Goal: Task Accomplishment & Management: Use online tool/utility

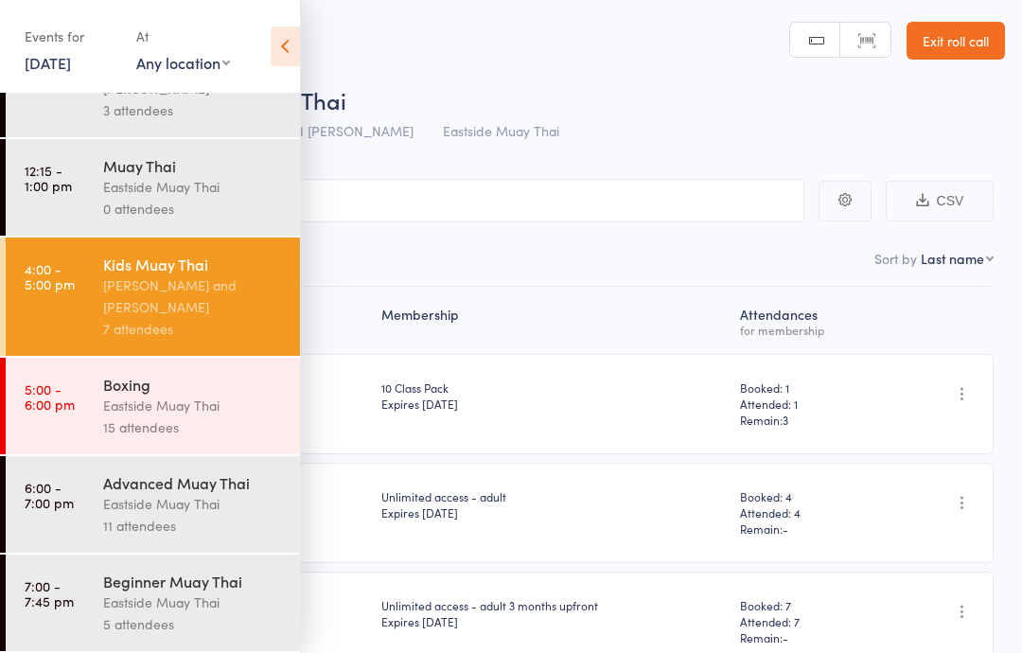
scroll to position [164, 0]
click at [57, 56] on link "[DATE]" at bounding box center [48, 62] width 46 height 21
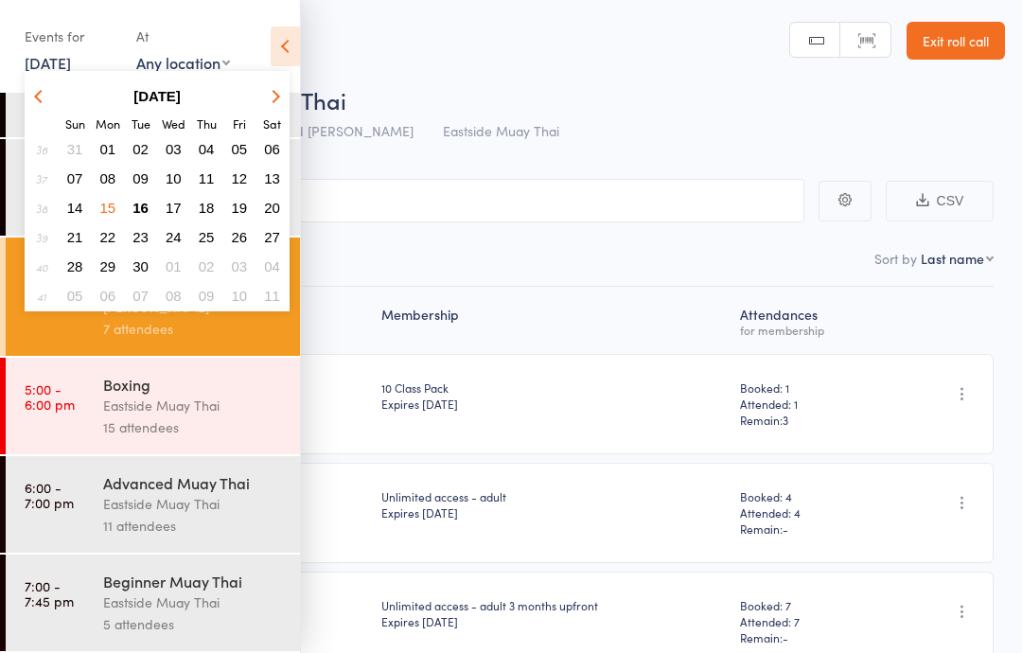
click at [148, 202] on span "16" at bounding box center [140, 208] width 16 height 16
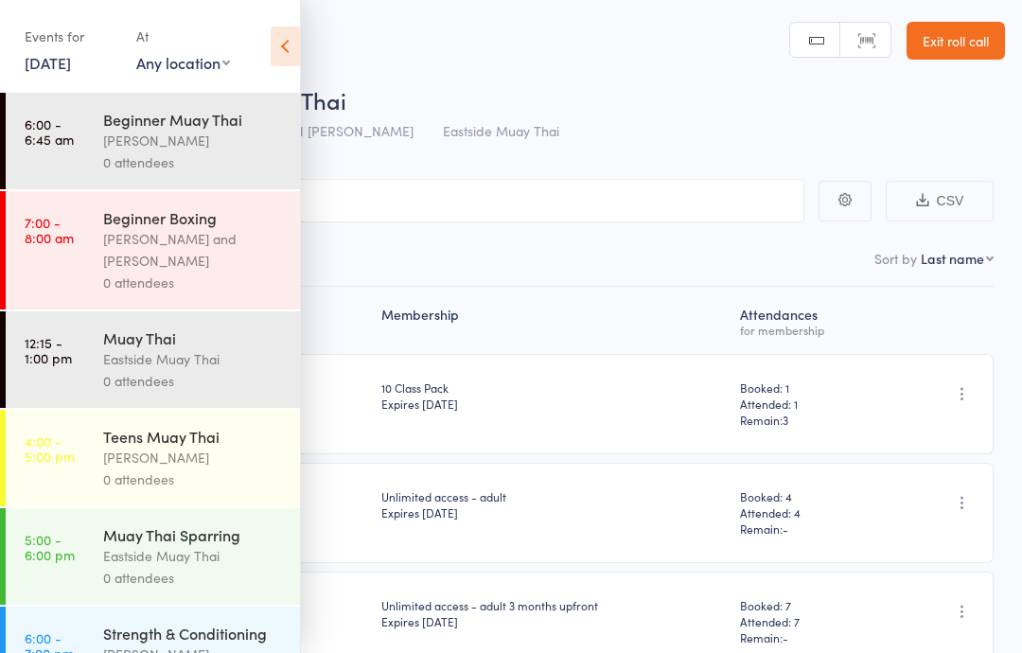
scroll to position [0, 0]
click at [120, 135] on div "[PERSON_NAME]" at bounding box center [193, 141] width 181 height 22
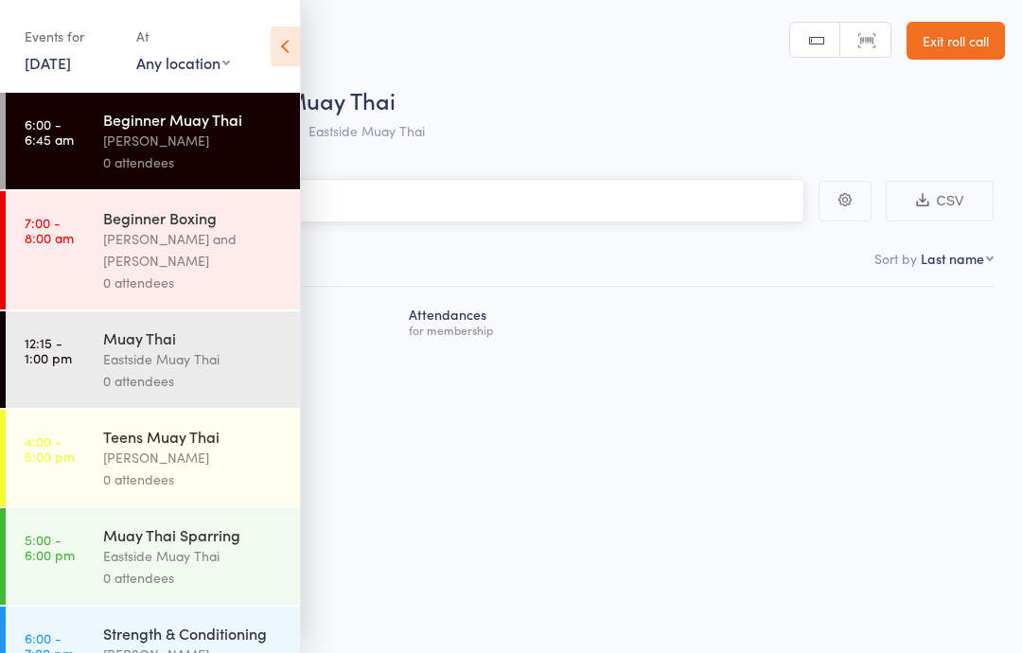
click at [389, 194] on input "search" at bounding box center [416, 201] width 776 height 44
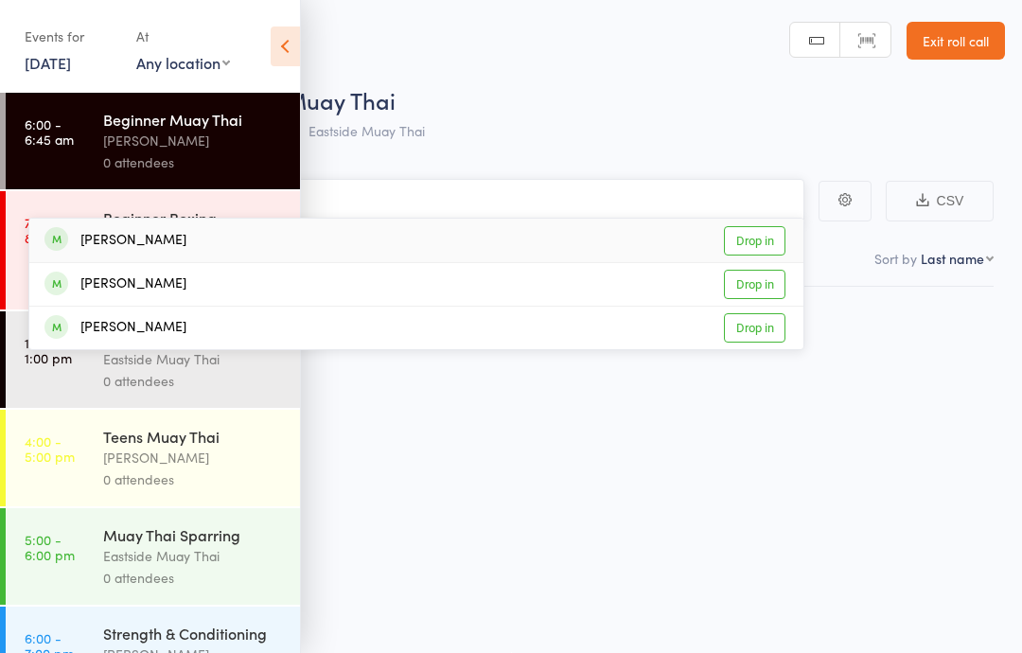
type input "[PERSON_NAME]"
click at [148, 241] on div "[PERSON_NAME]" at bounding box center [115, 241] width 142 height 22
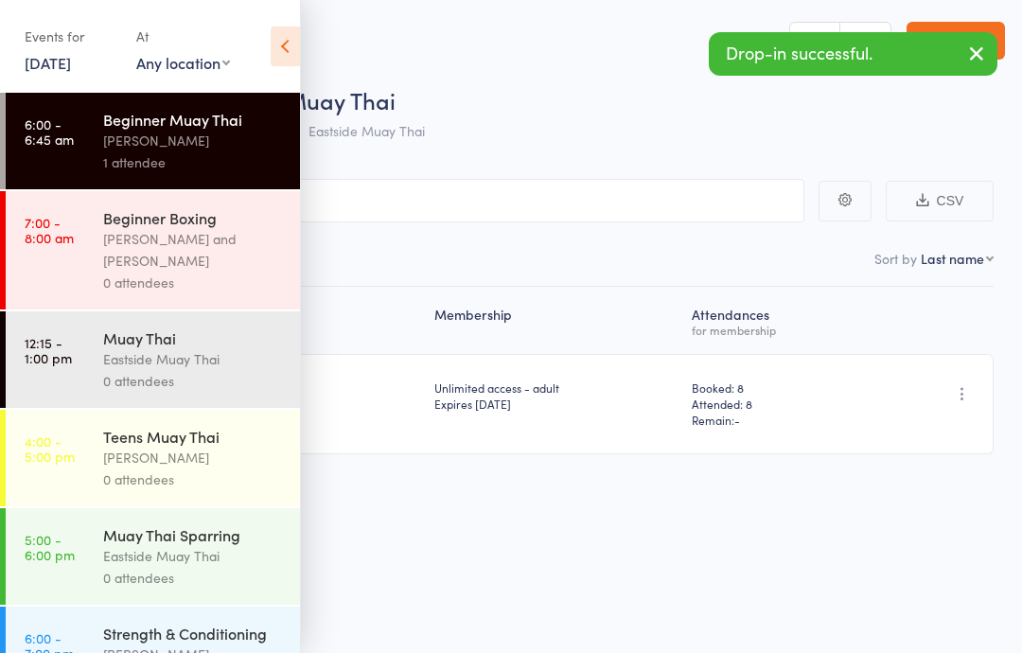
click at [283, 47] on icon at bounding box center [285, 46] width 29 height 40
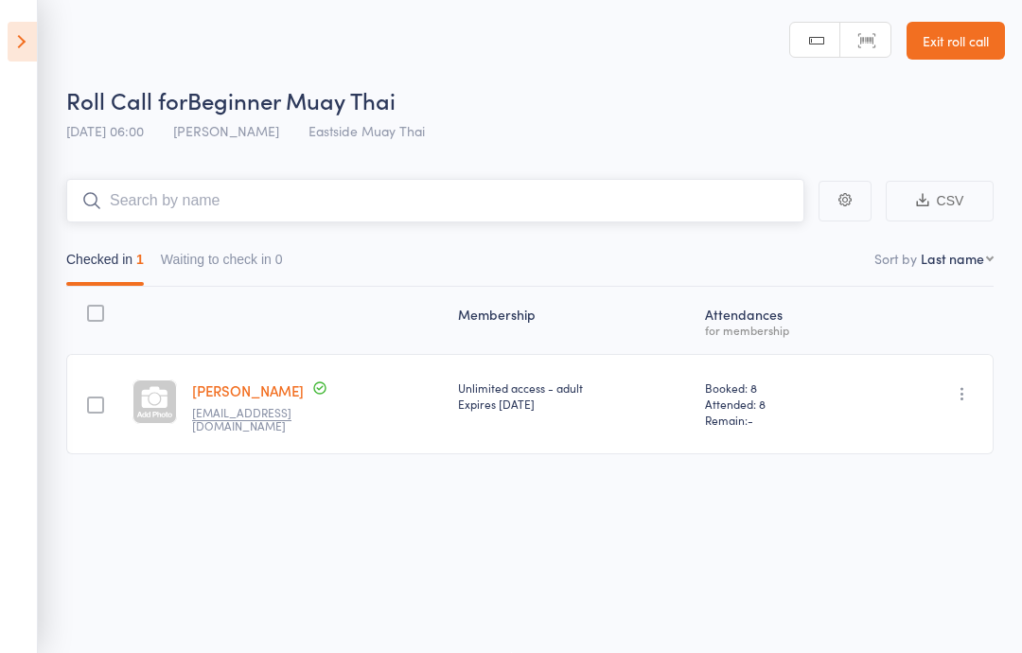
click at [453, 194] on input "search" at bounding box center [435, 201] width 738 height 44
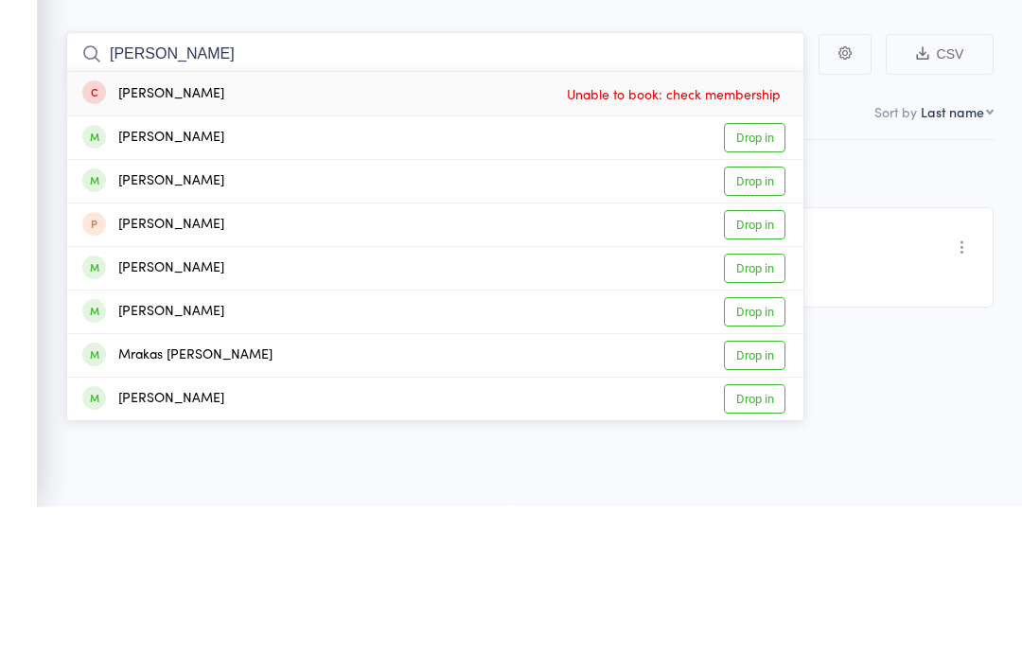
type input "[PERSON_NAME]"
click at [753, 270] on link "Drop in" at bounding box center [755, 284] width 62 height 29
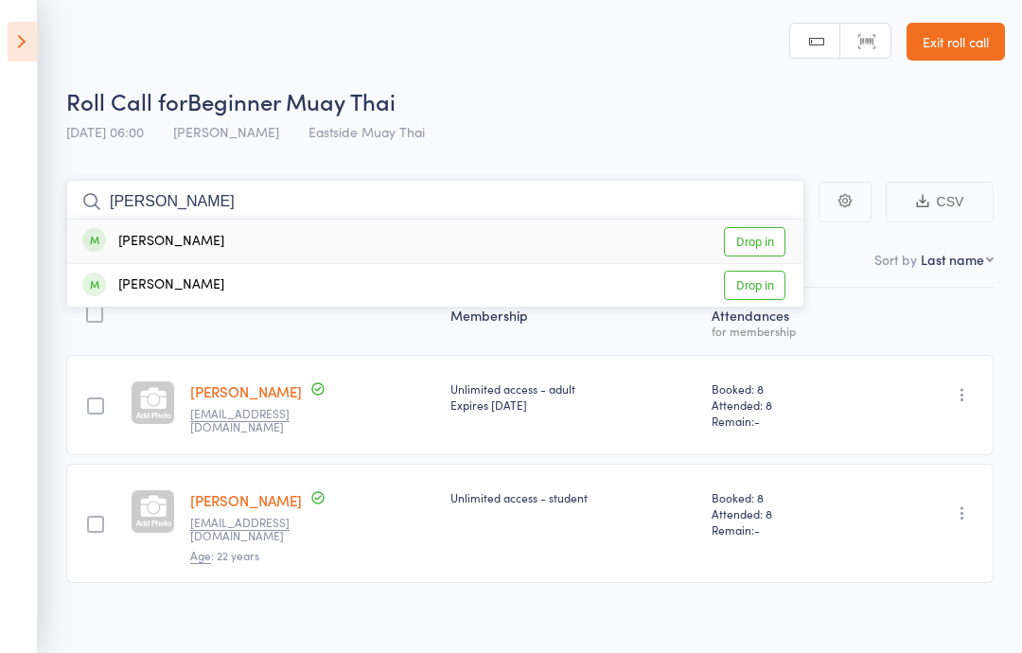
type input "[PERSON_NAME]"
click at [284, 223] on div "[PERSON_NAME] Drop in" at bounding box center [435, 242] width 736 height 44
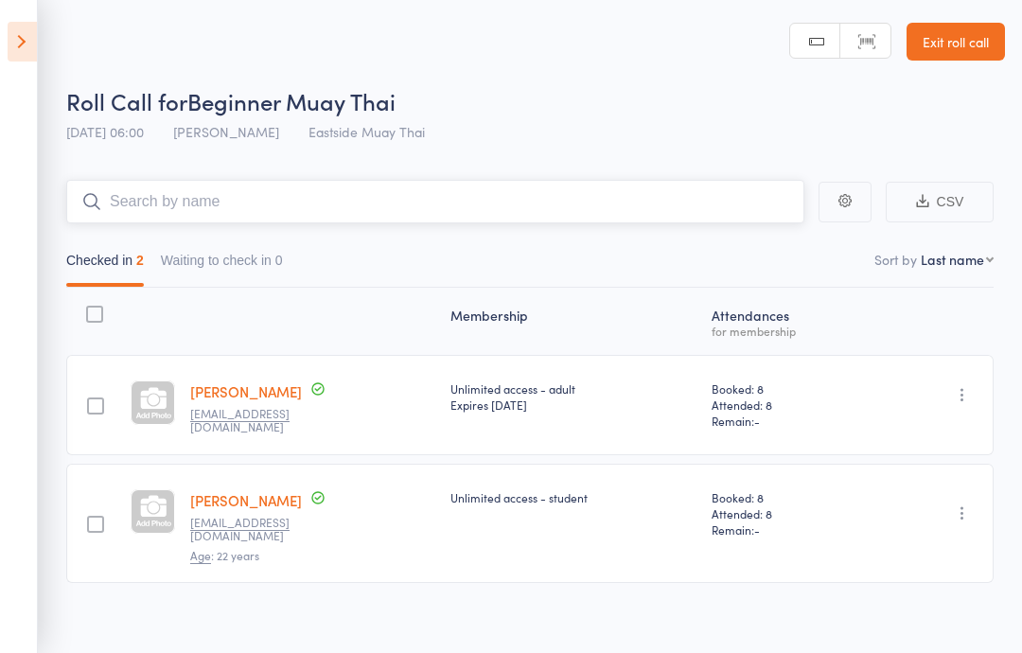
click at [274, 244] on button "Waiting to check in 0" at bounding box center [222, 265] width 122 height 44
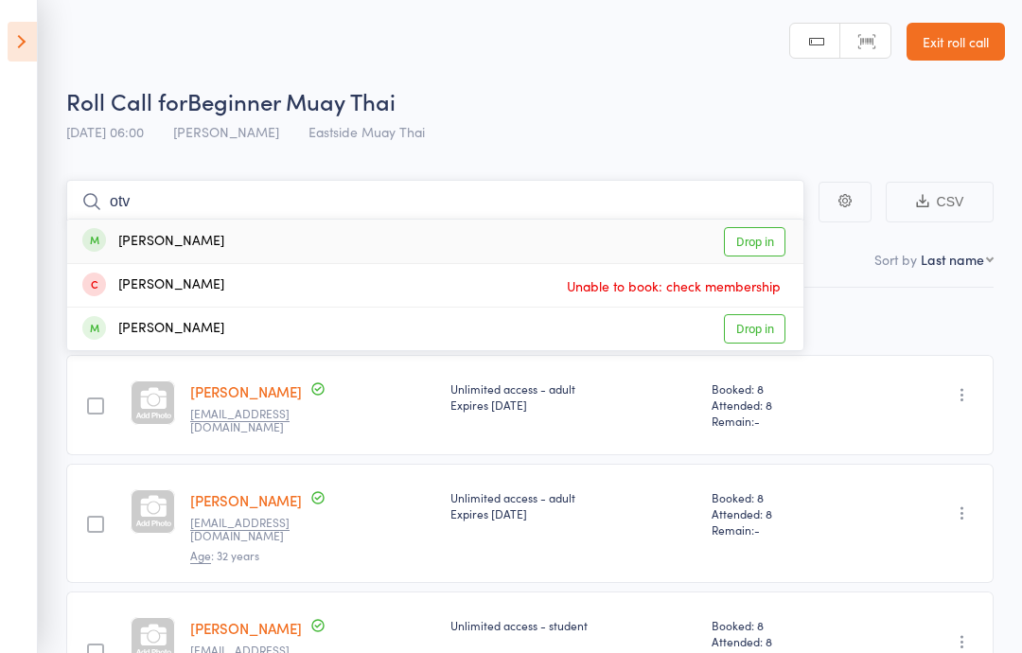
type input "otv"
click at [759, 241] on link "Drop in" at bounding box center [755, 241] width 62 height 29
